Goal: Complete application form

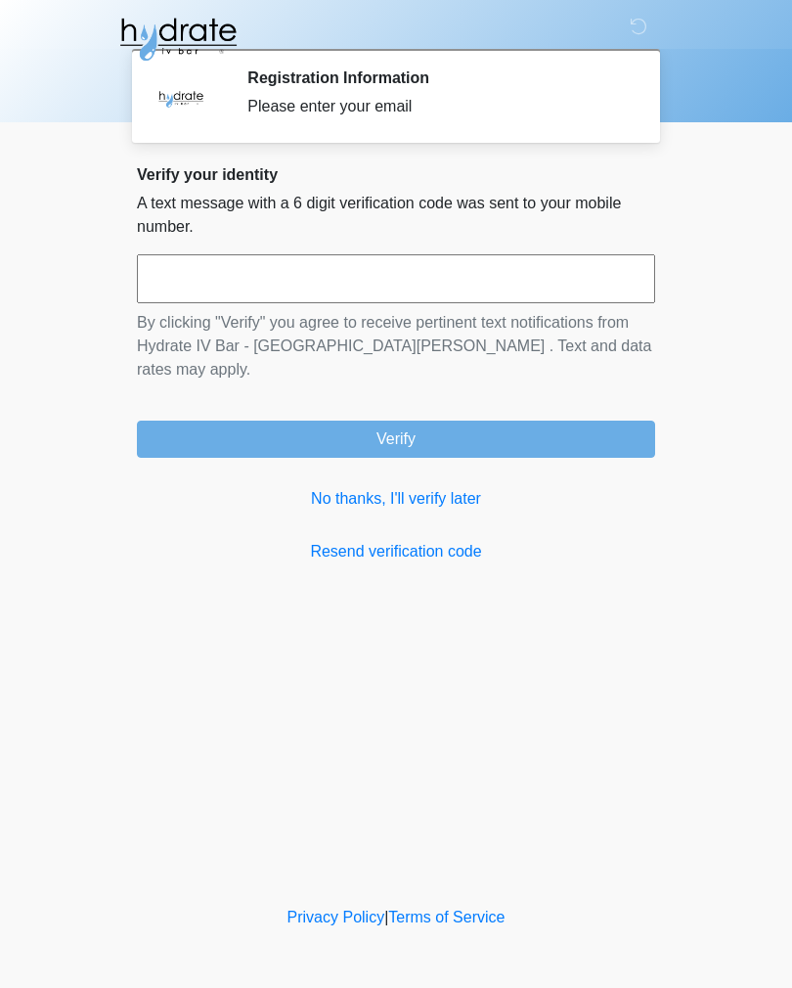
click at [459, 288] on input "text" at bounding box center [396, 278] width 519 height 49
type input "*"
type input "******"
click at [536, 434] on div "Verify your identity A text message with a 6 digit verification code was sent t…" at bounding box center [396, 364] width 519 height 398
click at [461, 421] on button "Verify" at bounding box center [396, 439] width 519 height 37
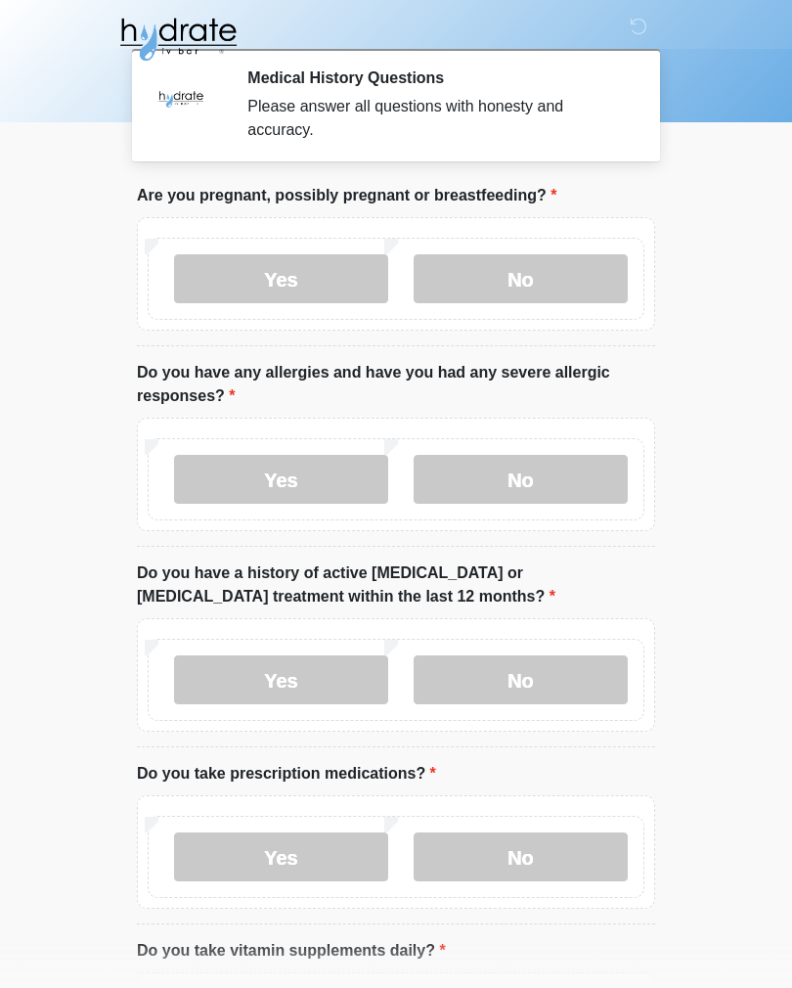
click at [558, 283] on label "No" at bounding box center [521, 278] width 214 height 49
click at [584, 479] on label "No" at bounding box center [521, 479] width 214 height 49
click at [565, 684] on label "No" at bounding box center [521, 680] width 214 height 49
click at [566, 862] on label "No" at bounding box center [521, 857] width 214 height 49
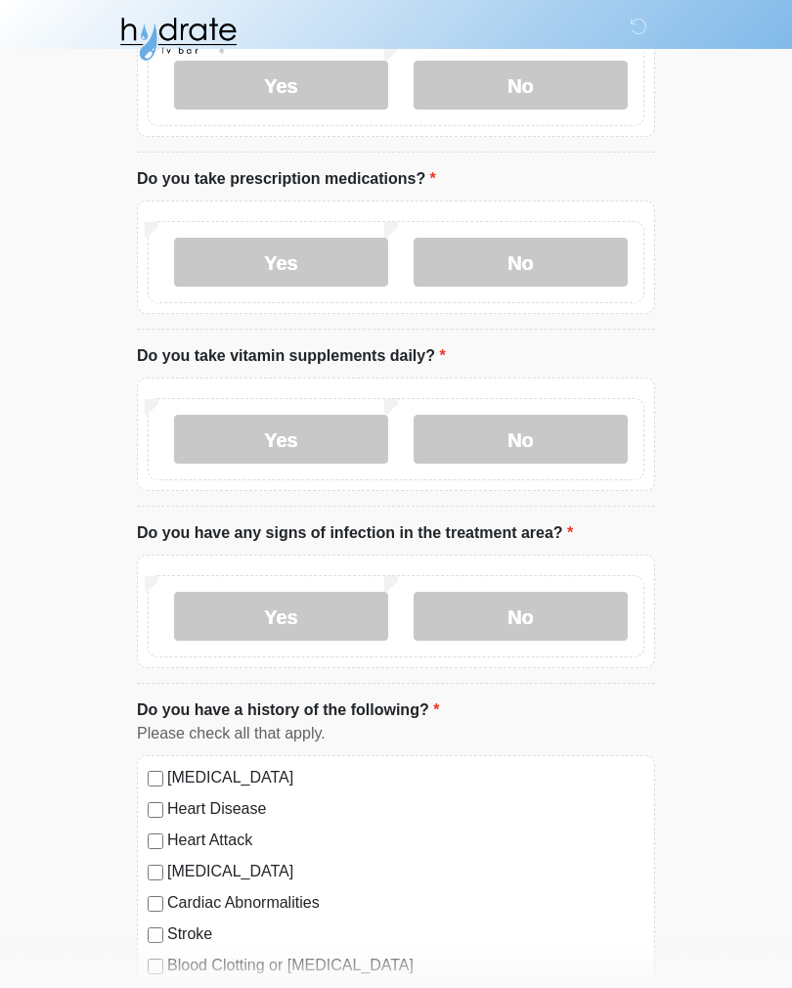
scroll to position [595, 0]
click at [340, 453] on label "Yes" at bounding box center [281, 439] width 214 height 49
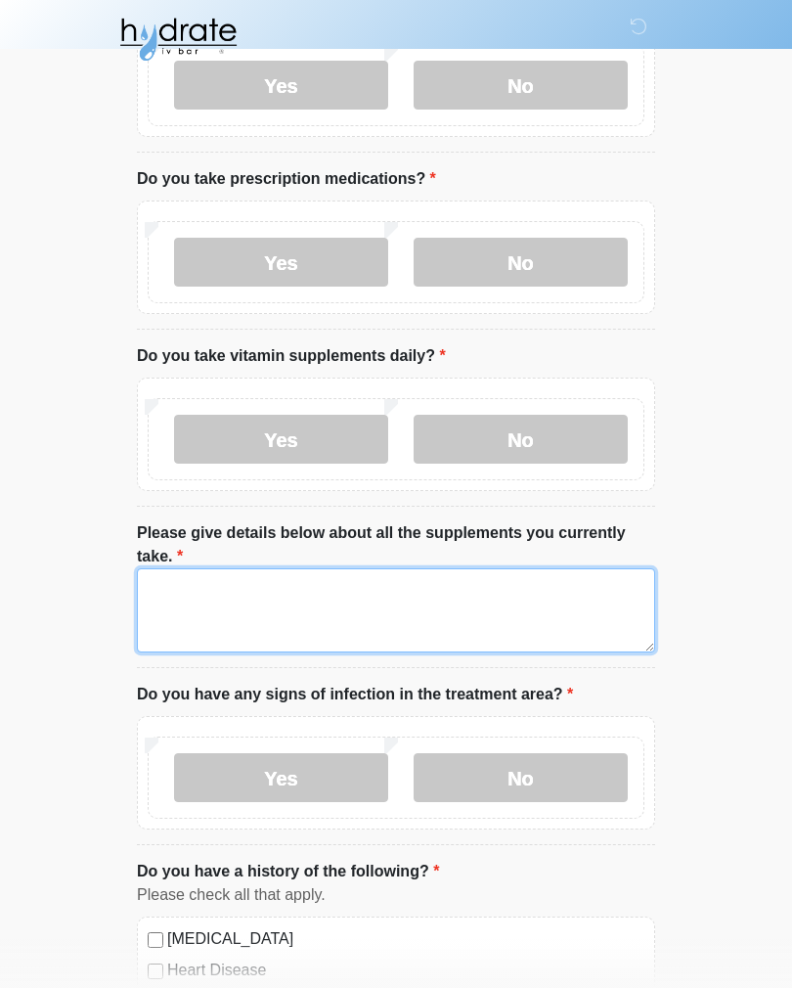
click at [559, 612] on textarea "Please give details below about all the supplements you currently take." at bounding box center [396, 610] width 519 height 84
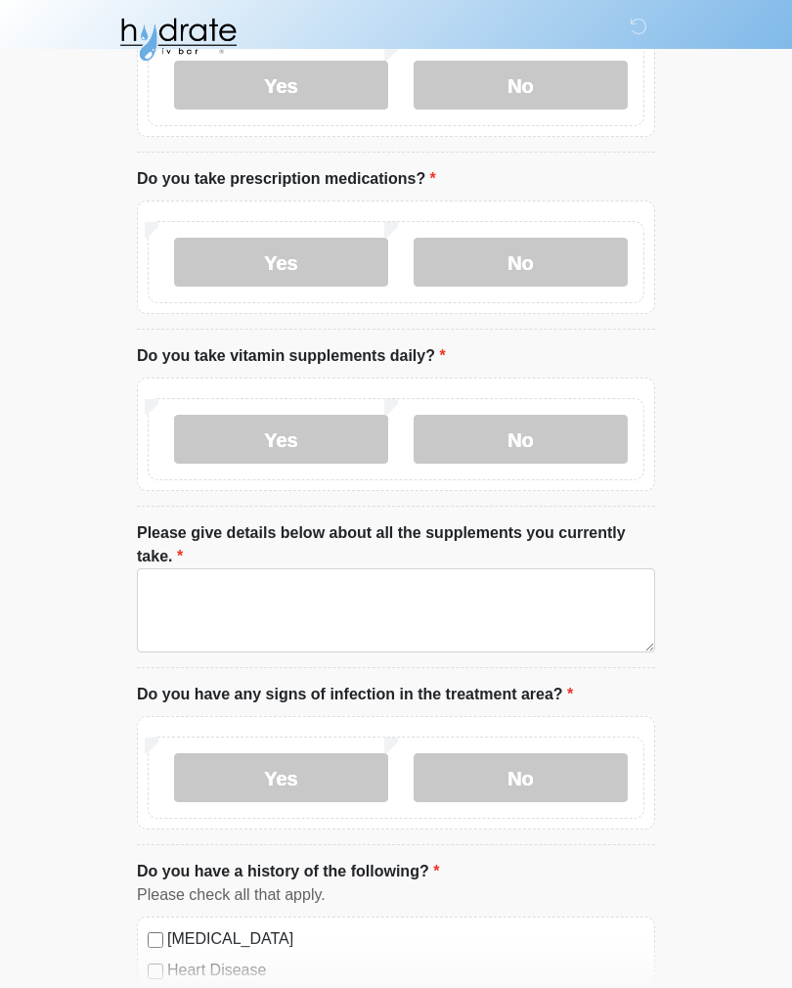
click at [610, 441] on label "No" at bounding box center [521, 439] width 214 height 49
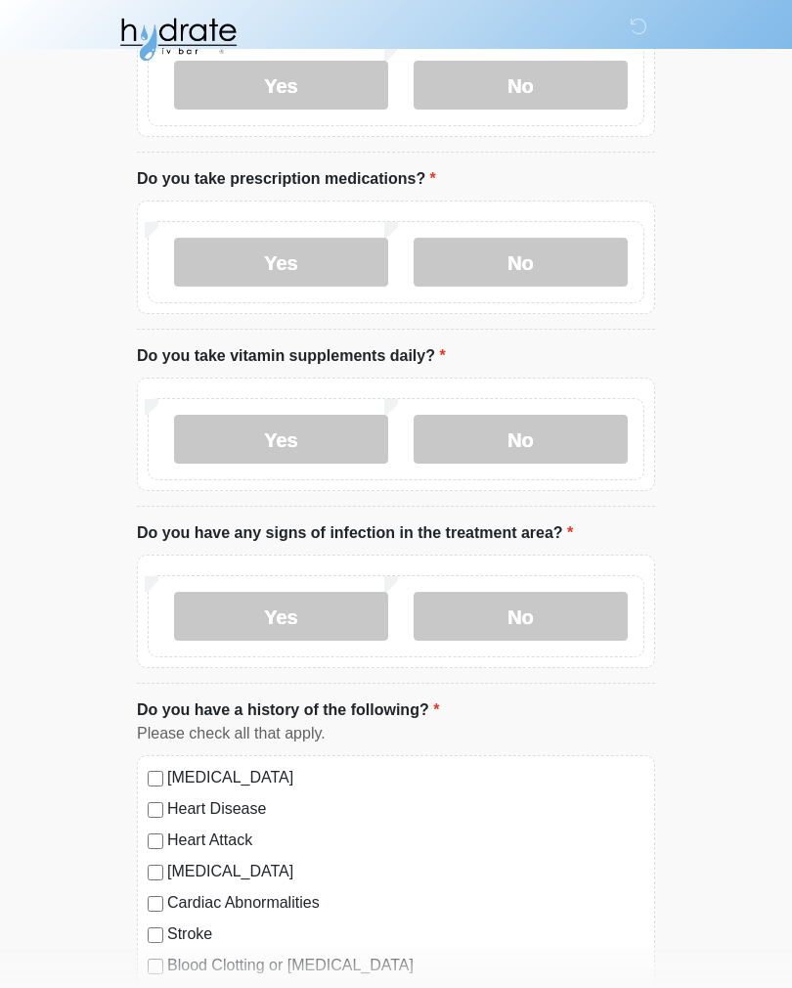
click at [330, 452] on label "Yes" at bounding box center [281, 439] width 214 height 49
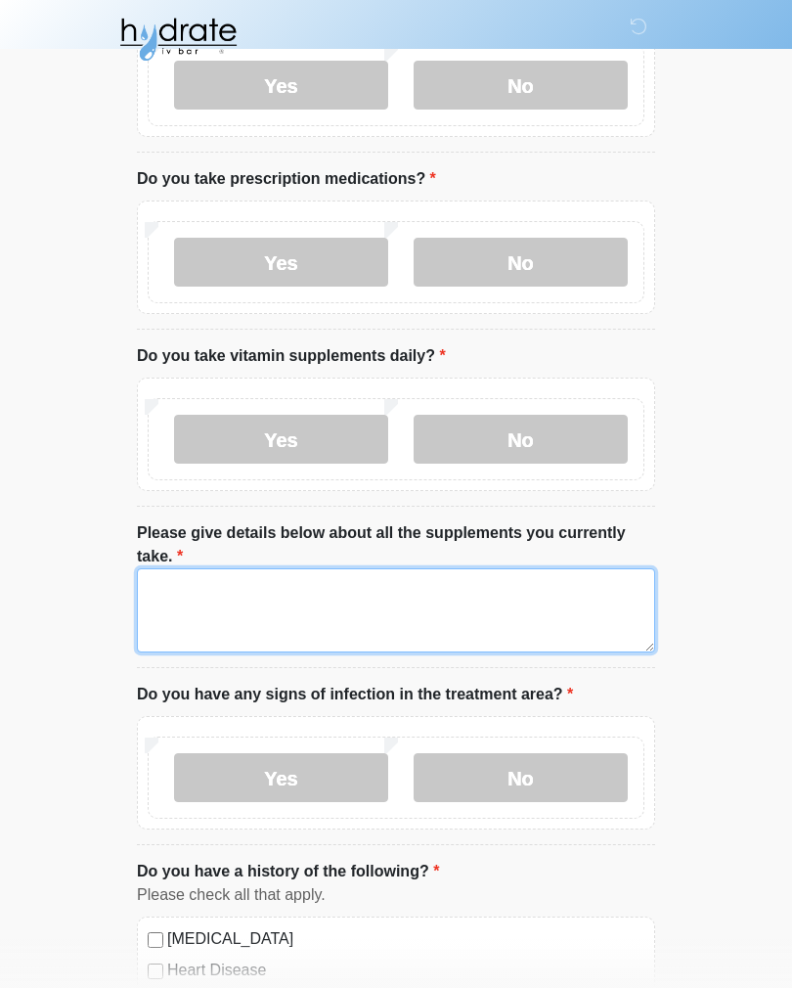
click at [508, 612] on textarea "Please give details below about all the supplements you currently take." at bounding box center [396, 610] width 519 height 84
type textarea "*"
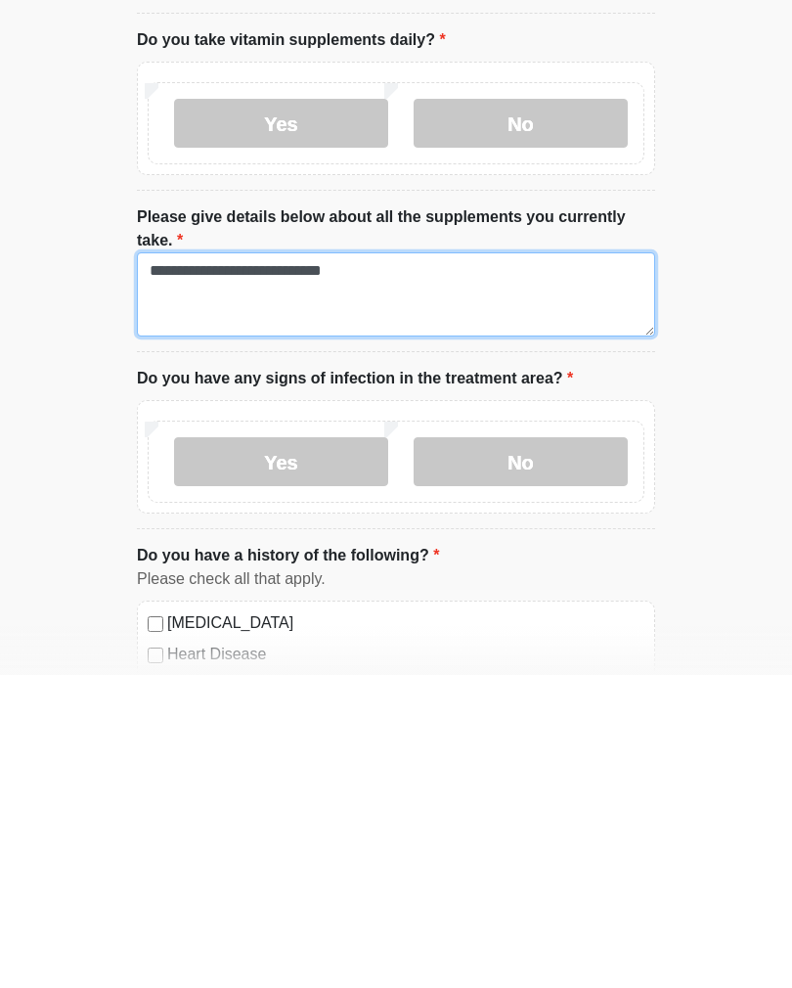
scroll to position [599, 0]
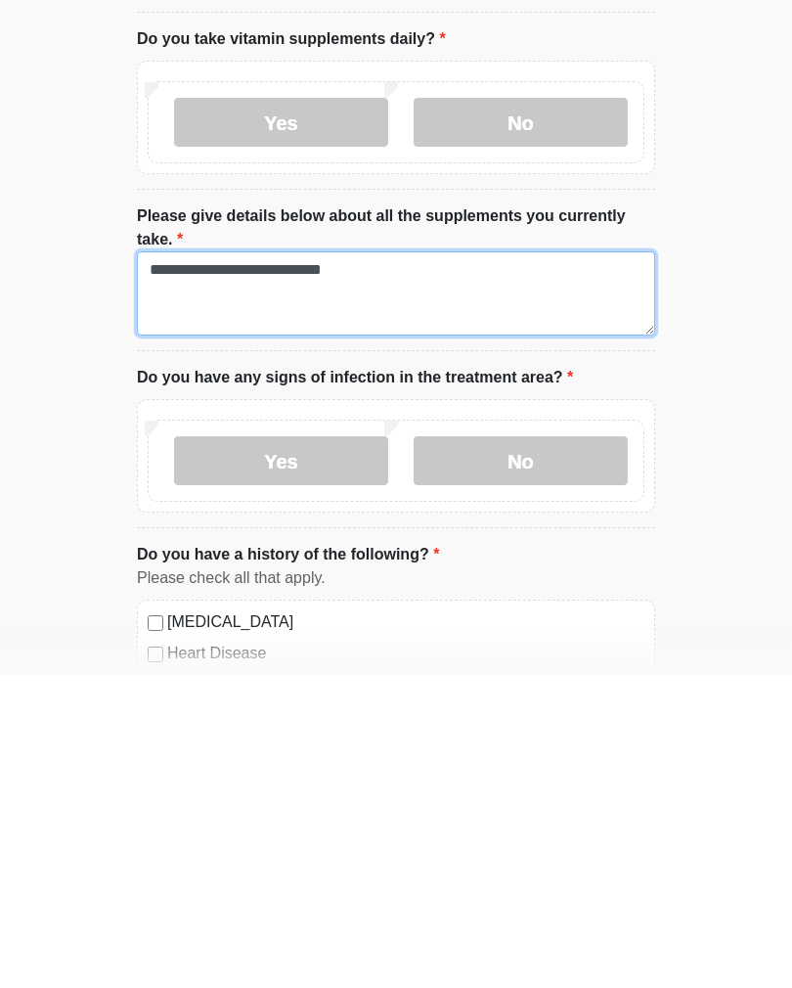
type textarea "**********"
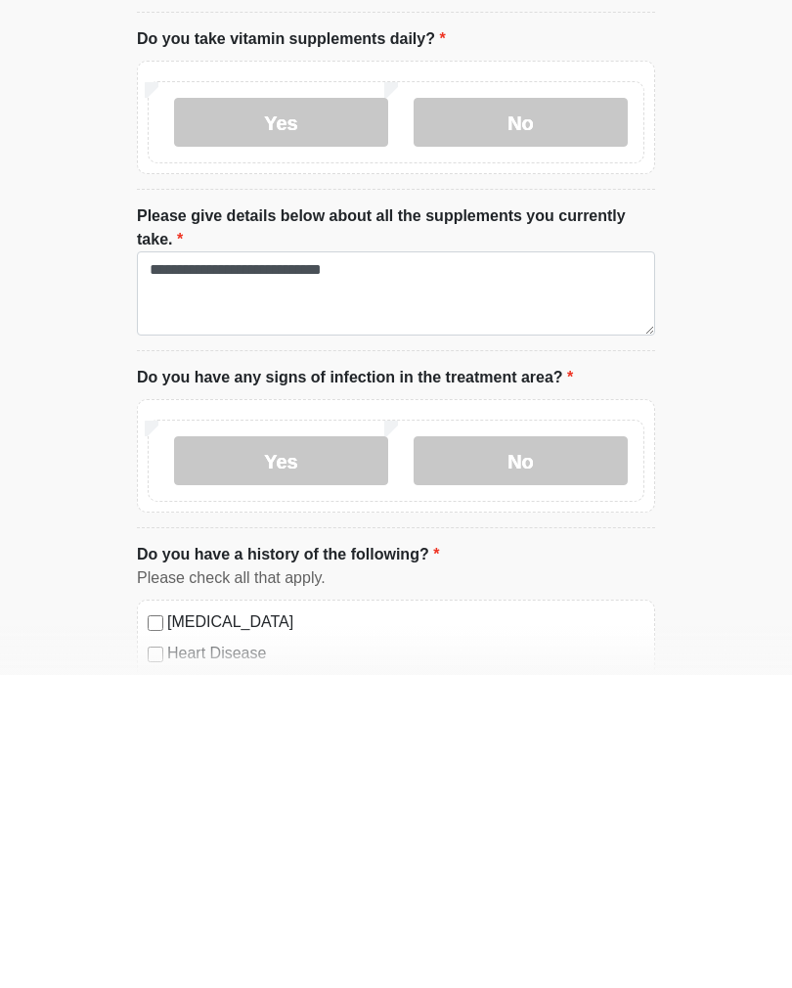
click at [567, 749] on label "No" at bounding box center [521, 773] width 214 height 49
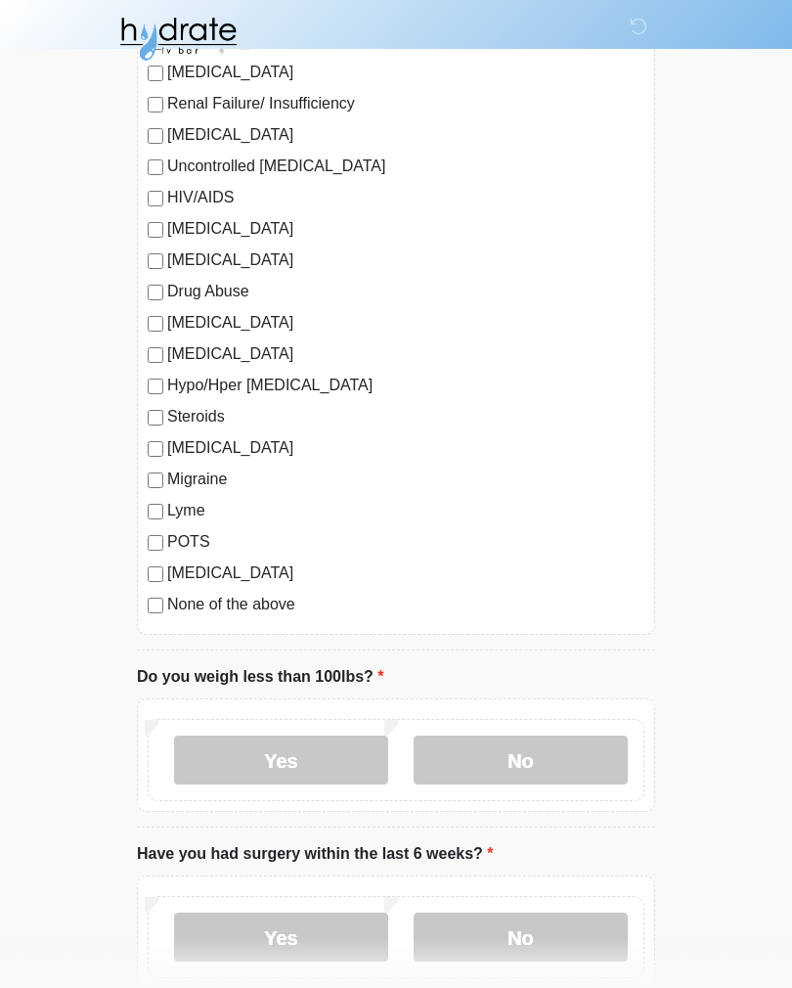
scroll to position [2020, 0]
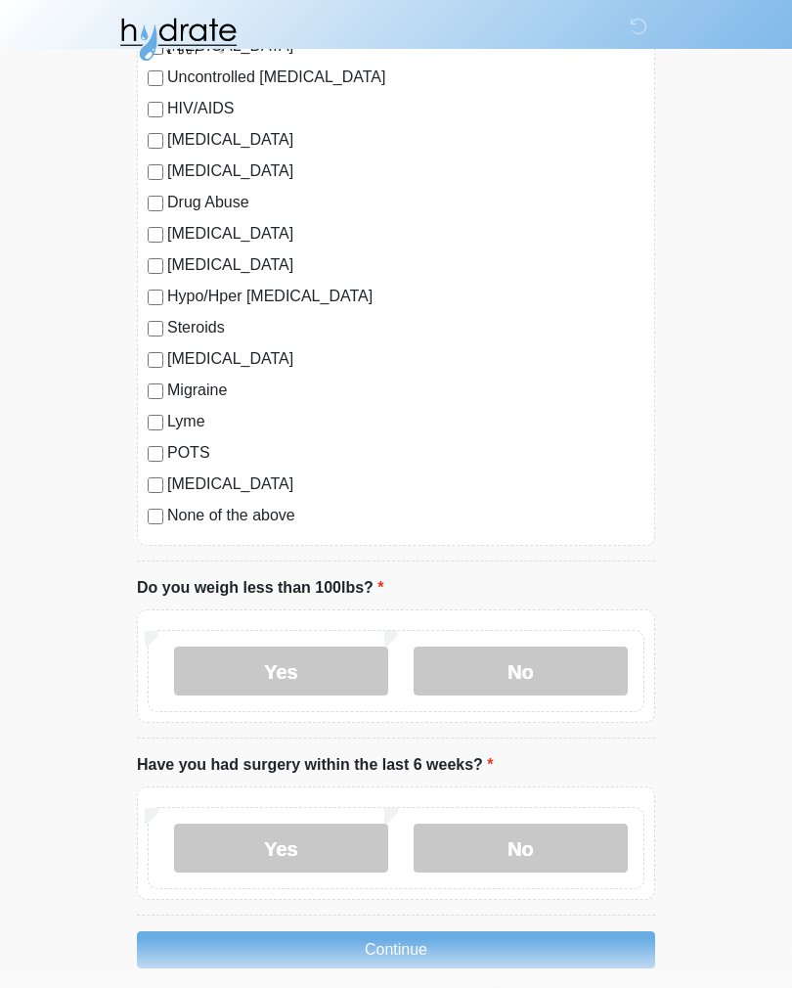
click at [585, 665] on label "No" at bounding box center [521, 671] width 214 height 49
click at [586, 846] on label "No" at bounding box center [521, 848] width 214 height 49
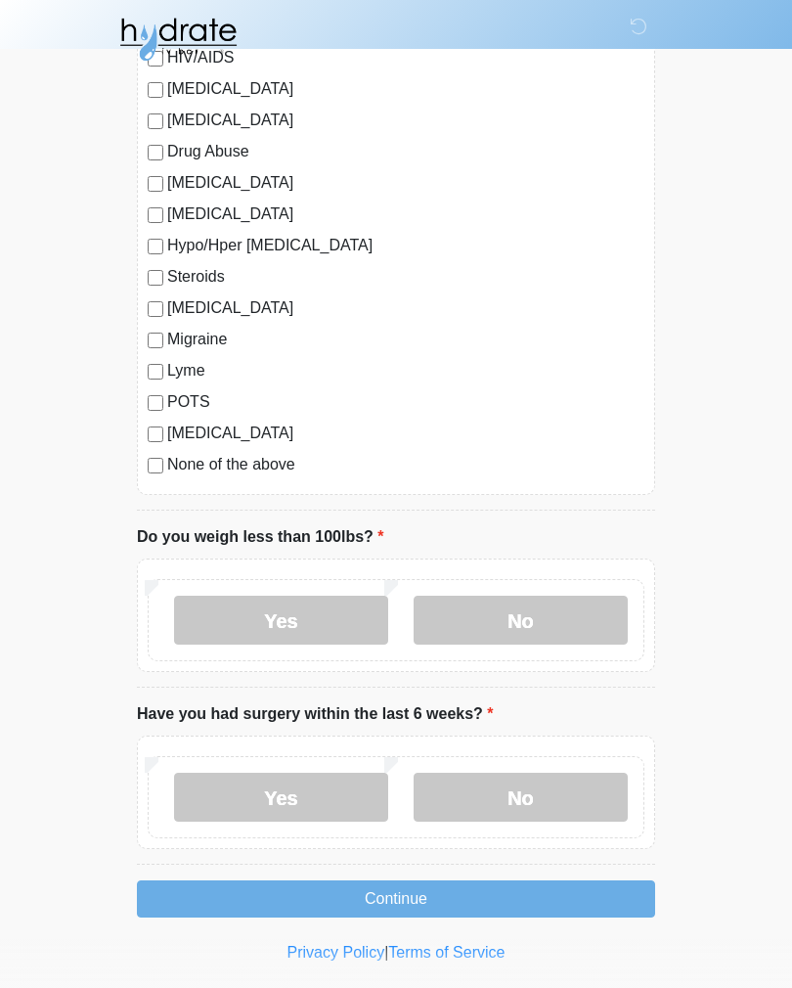
click at [571, 901] on button "Continue" at bounding box center [396, 899] width 519 height 37
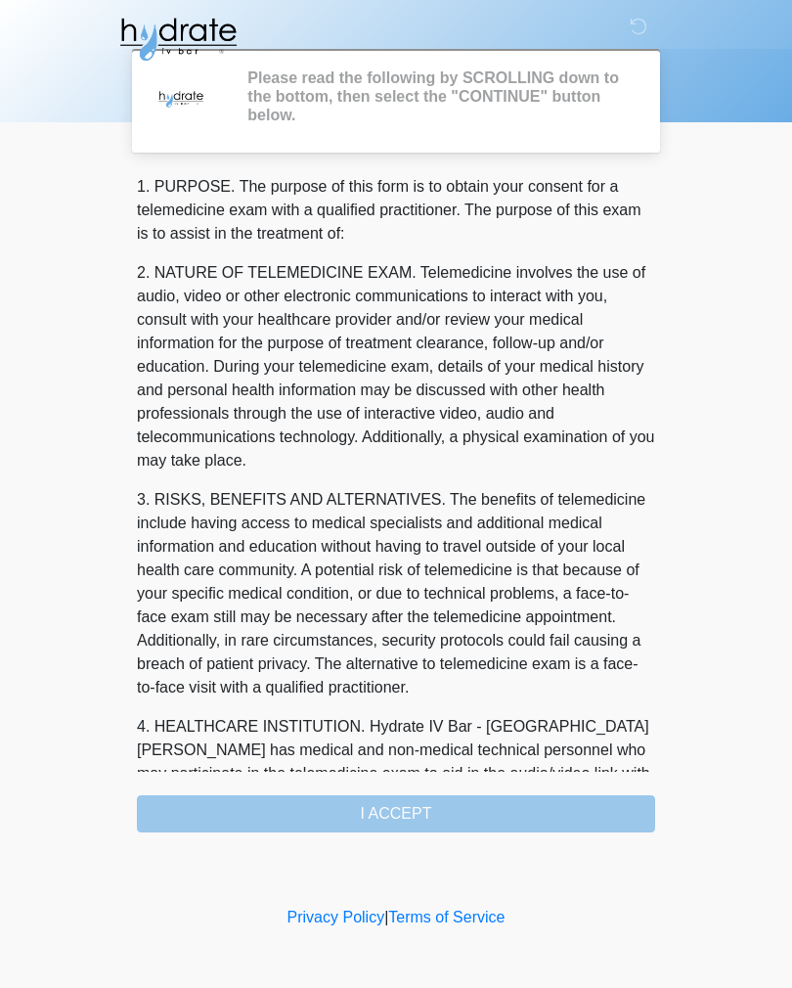
scroll to position [0, 0]
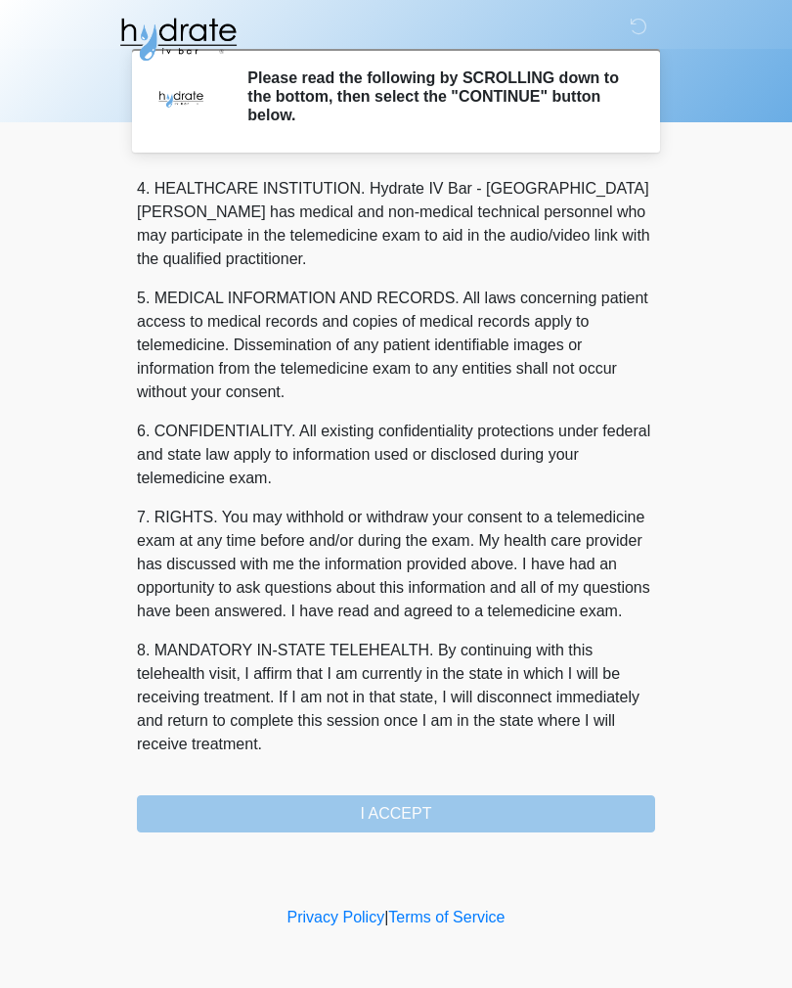
click at [459, 817] on button "I ACCEPT" at bounding box center [396, 813] width 519 height 37
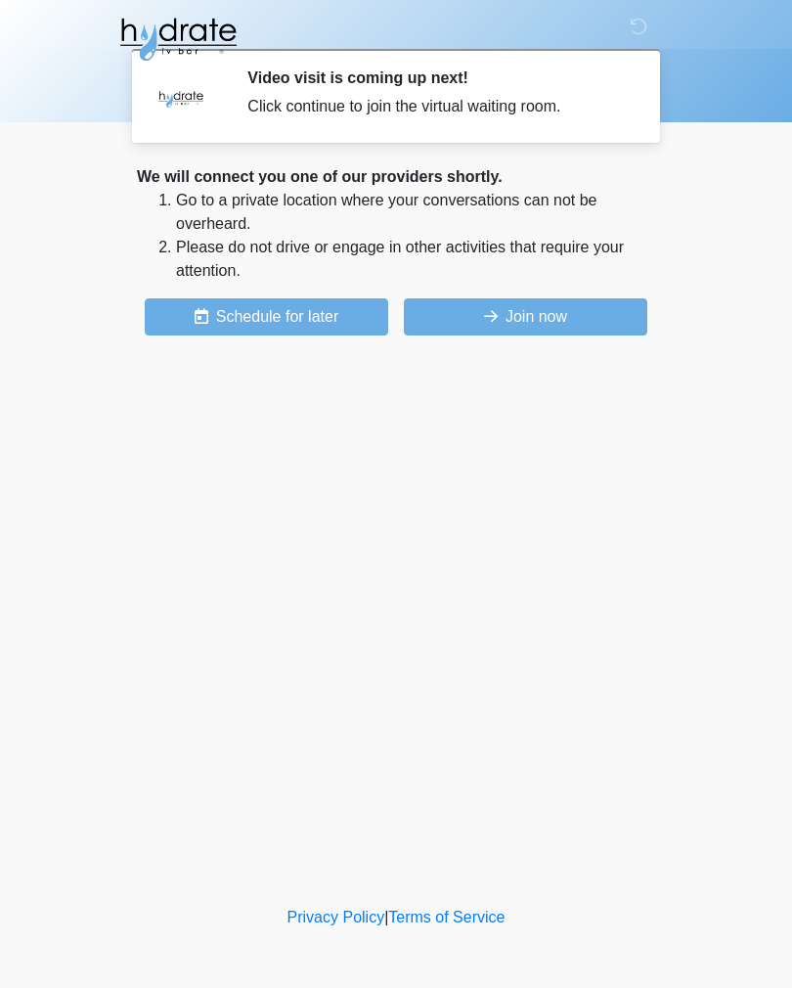
click at [583, 327] on button "Join now" at bounding box center [526, 316] width 244 height 37
